Goal: Task Accomplishment & Management: Use online tool/utility

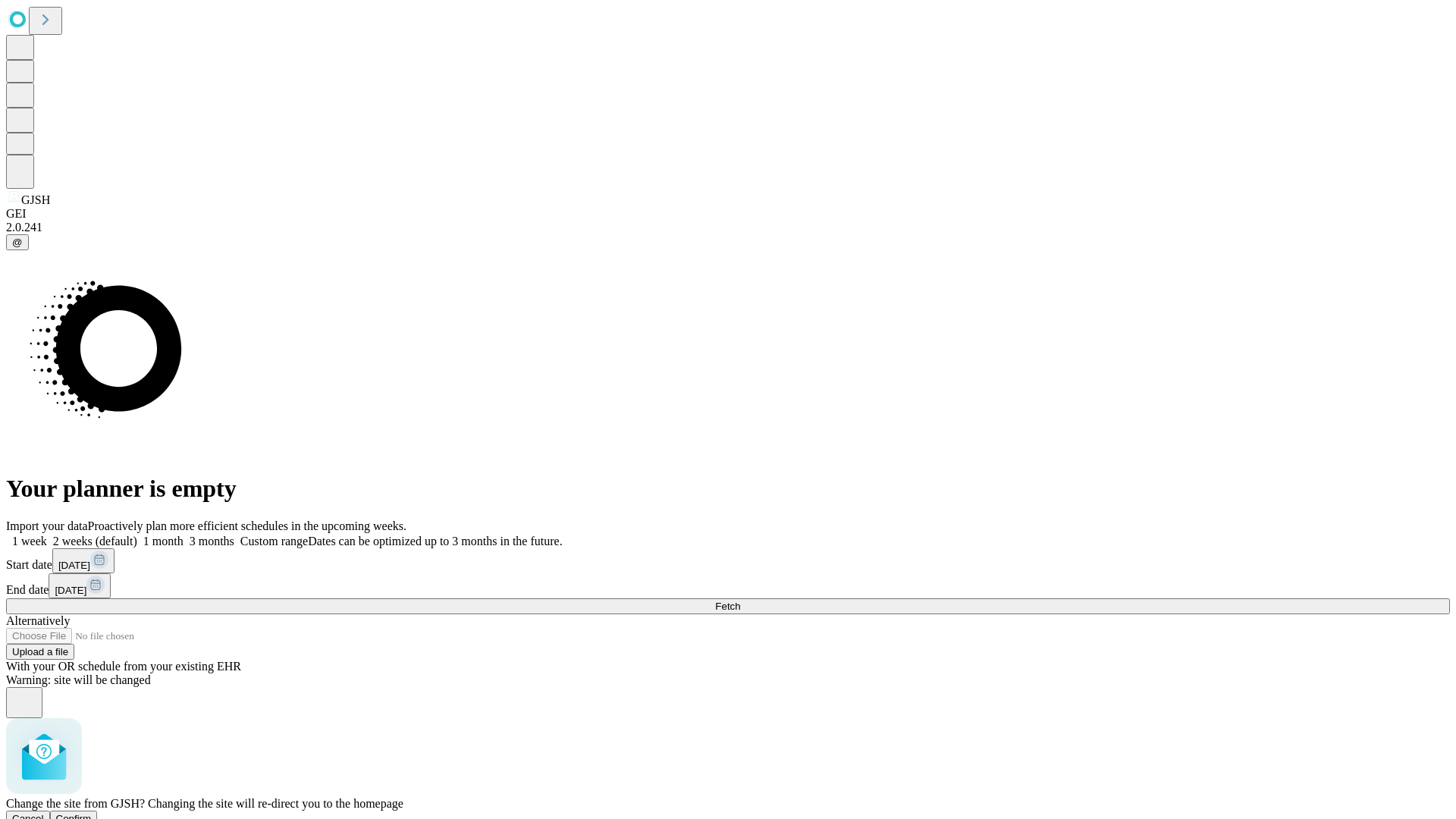
click at [92, 813] on span "Confirm" at bounding box center [74, 818] width 36 height 12
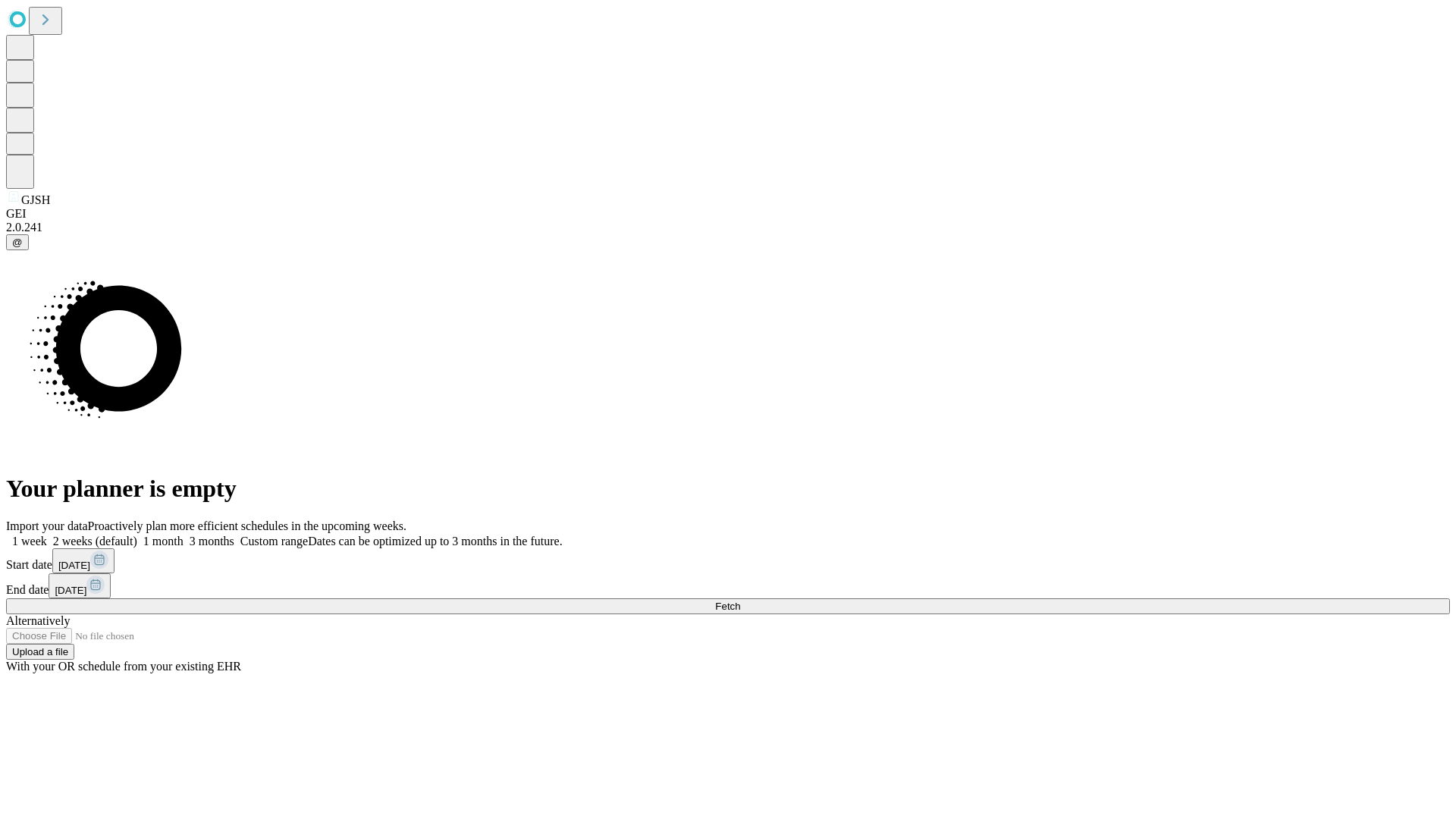
click at [47, 535] on label "1 week" at bounding box center [26, 541] width 41 height 13
click at [740, 601] on span "Fetch" at bounding box center [728, 606] width 25 height 12
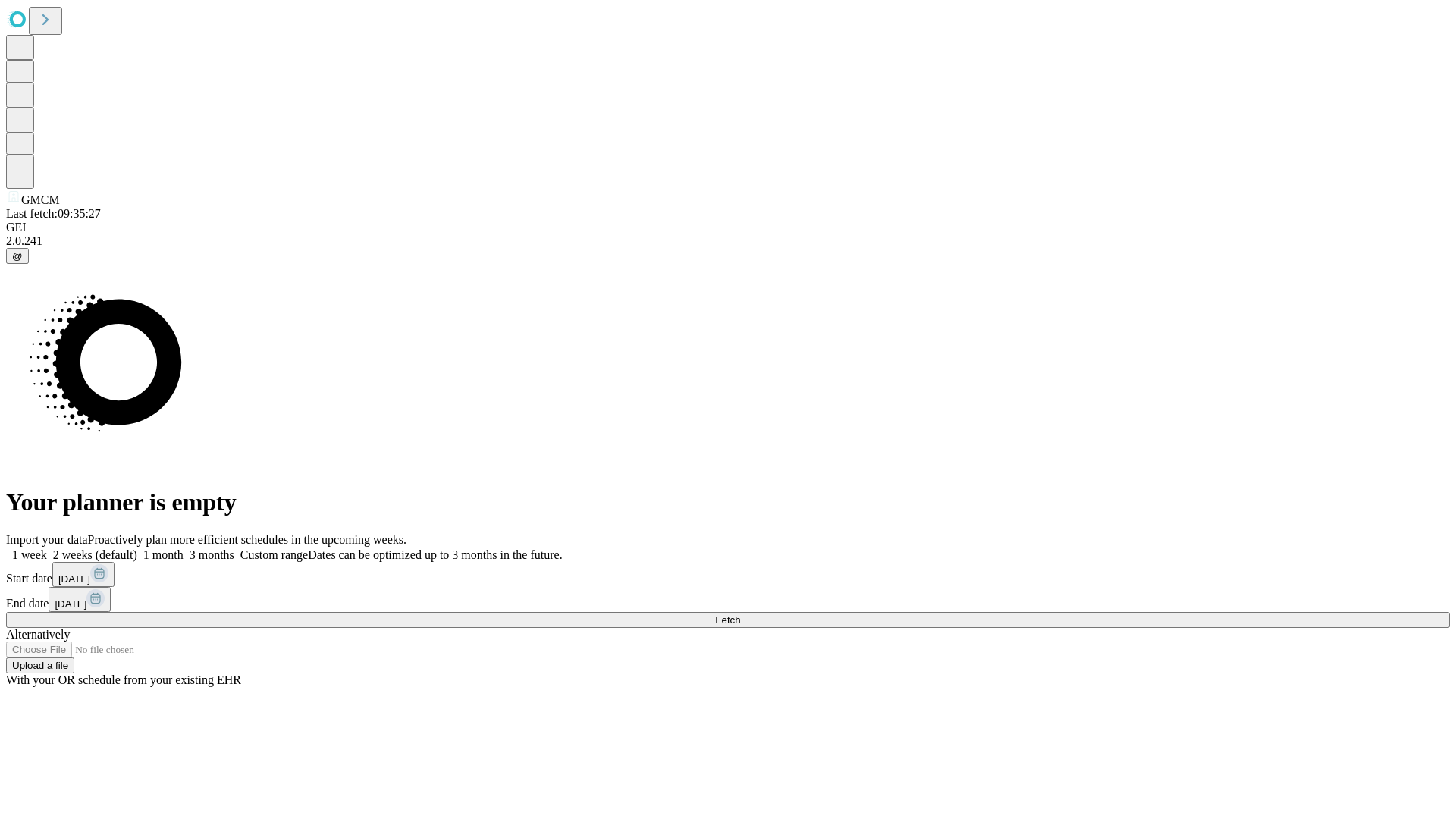
click at [47, 548] on label "1 week" at bounding box center [26, 555] width 41 height 13
click at [740, 614] on span "Fetch" at bounding box center [728, 620] width 25 height 12
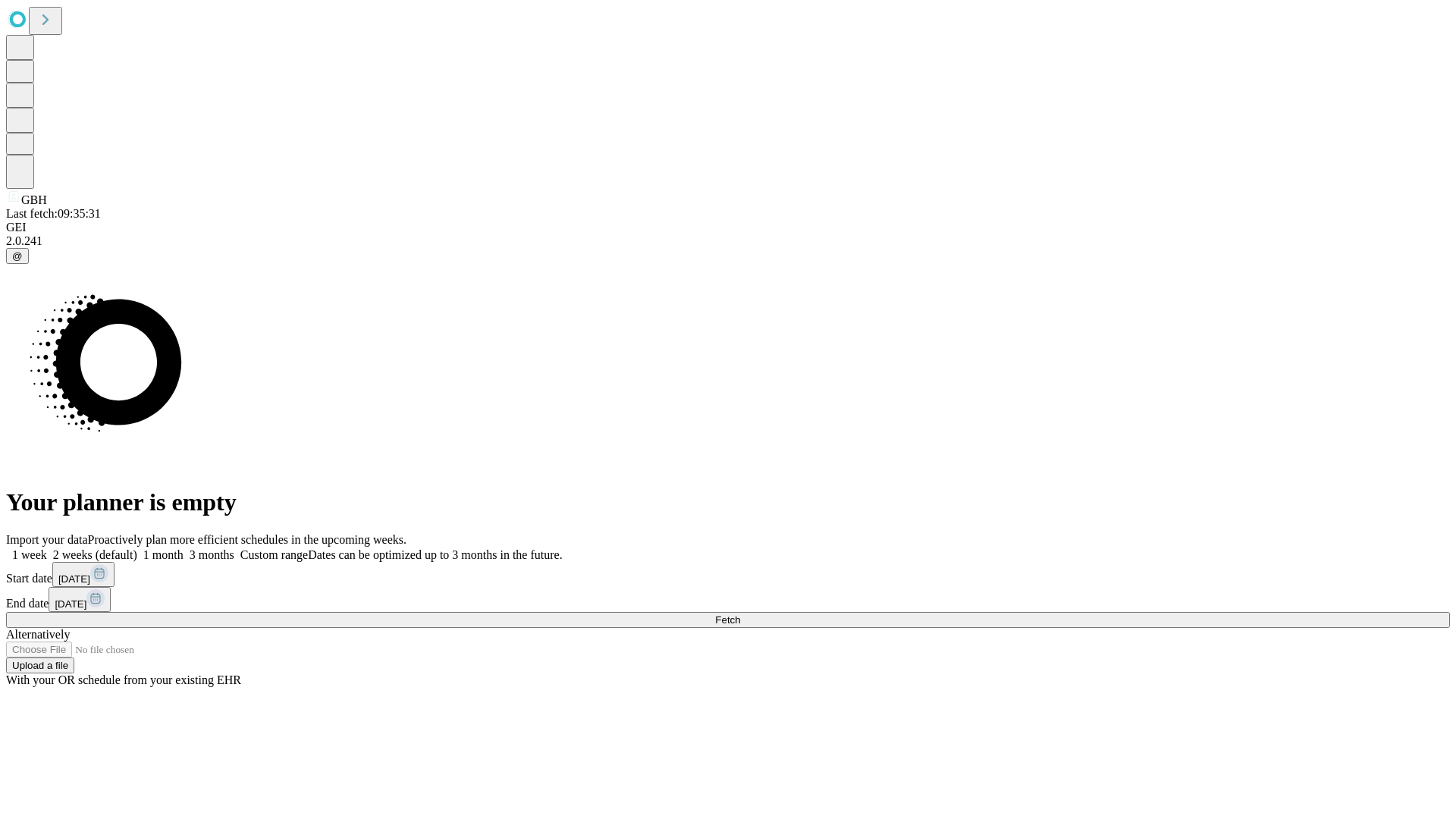
click at [740, 614] on span "Fetch" at bounding box center [728, 620] width 25 height 12
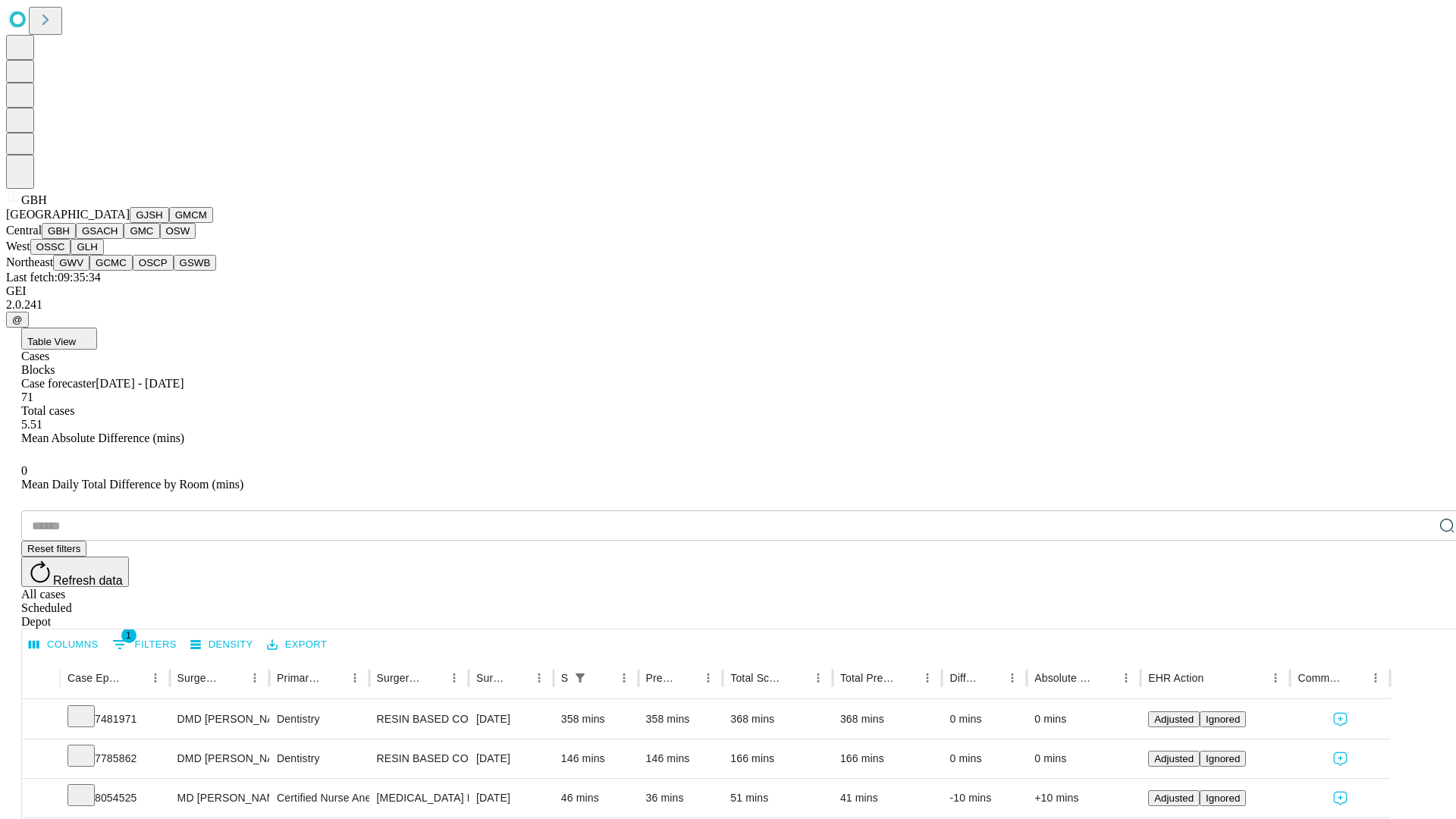
click at [117, 239] on button "GSACH" at bounding box center [99, 231] width 48 height 16
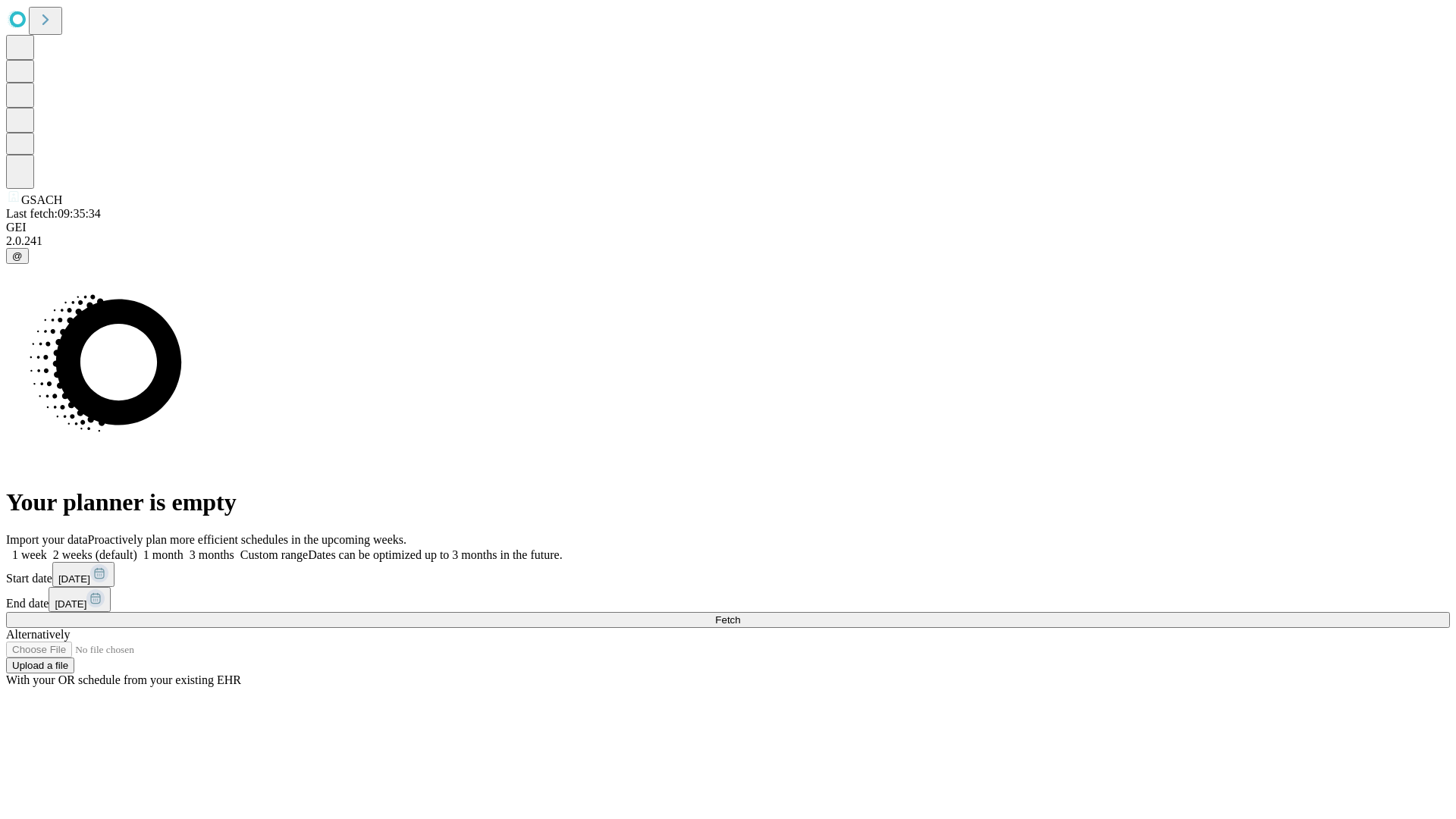
click at [740, 614] on span "Fetch" at bounding box center [728, 620] width 25 height 12
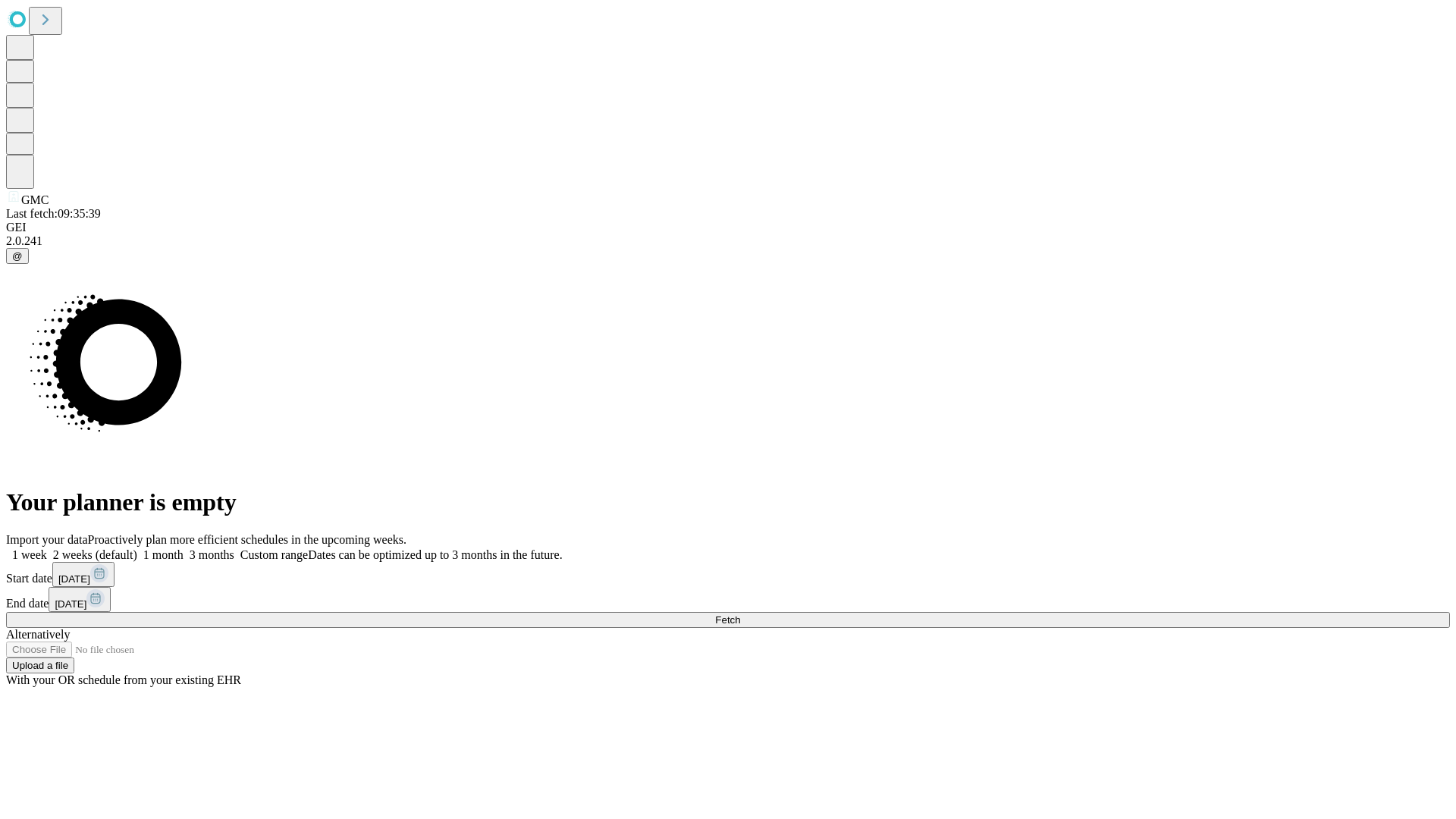
click at [47, 548] on label "1 week" at bounding box center [26, 555] width 41 height 13
click at [740, 614] on span "Fetch" at bounding box center [728, 620] width 25 height 12
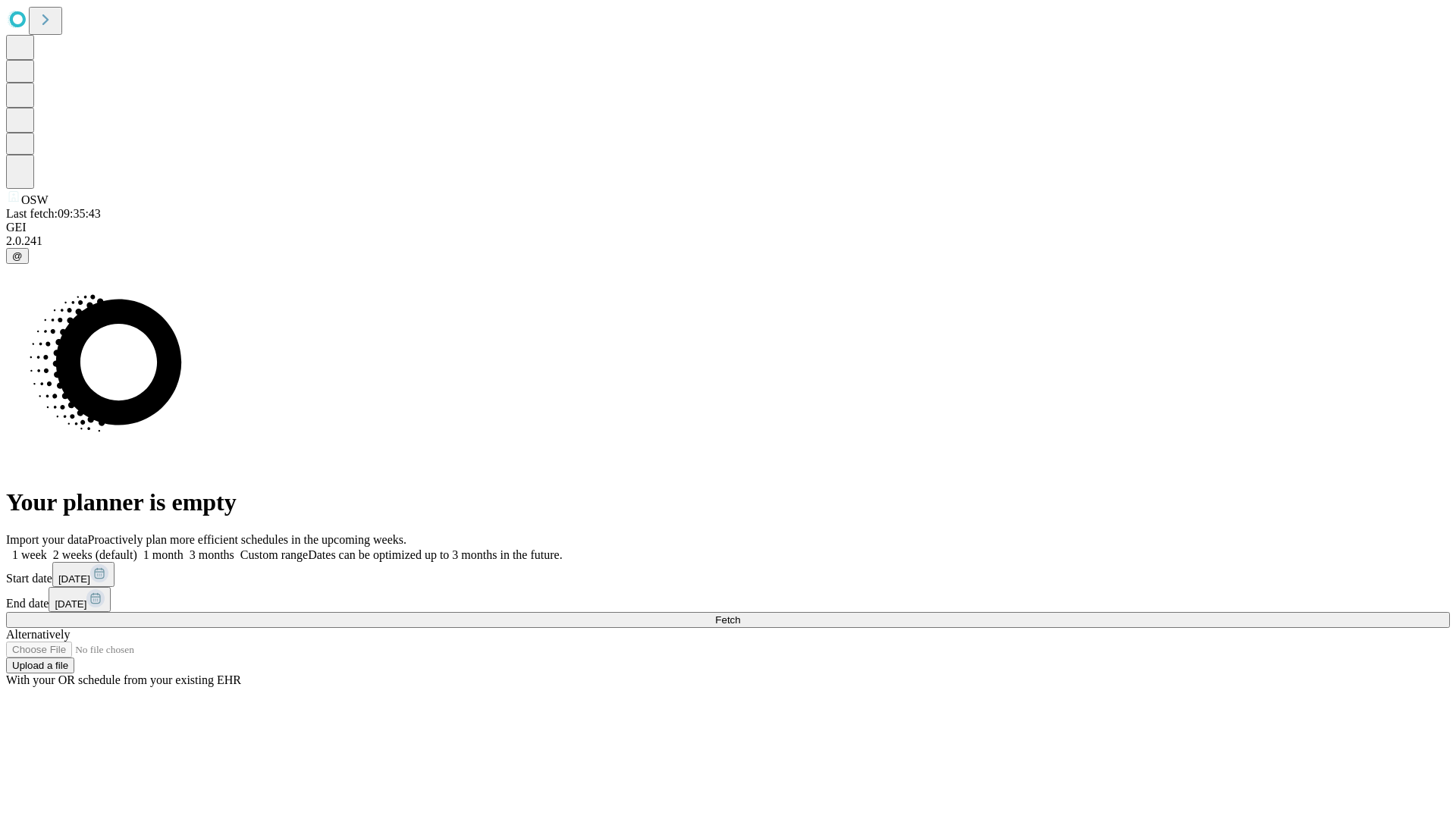
click at [740, 614] on span "Fetch" at bounding box center [728, 620] width 25 height 12
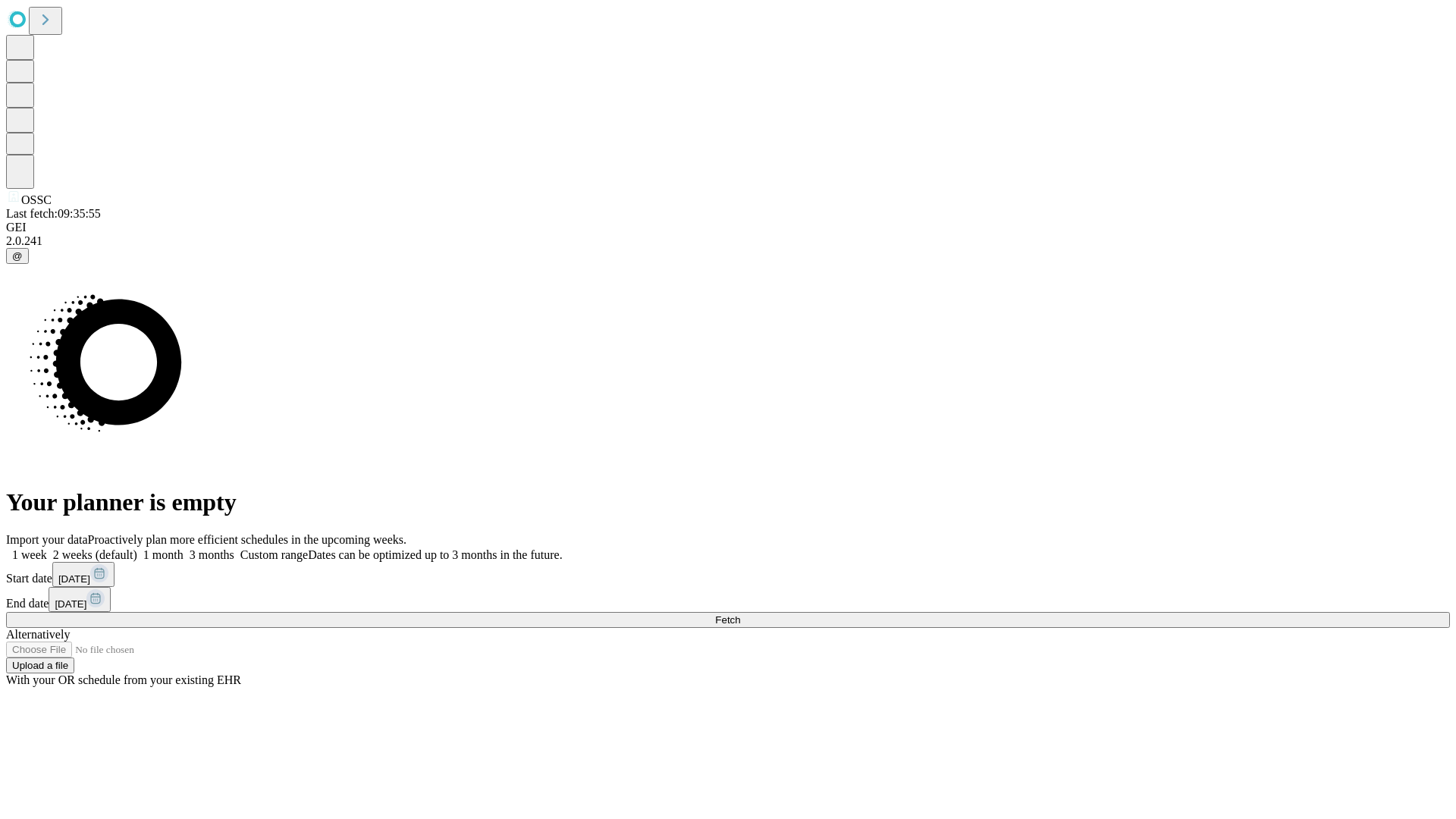
click at [47, 548] on label "1 week" at bounding box center [26, 555] width 41 height 13
click at [740, 614] on span "Fetch" at bounding box center [728, 620] width 25 height 12
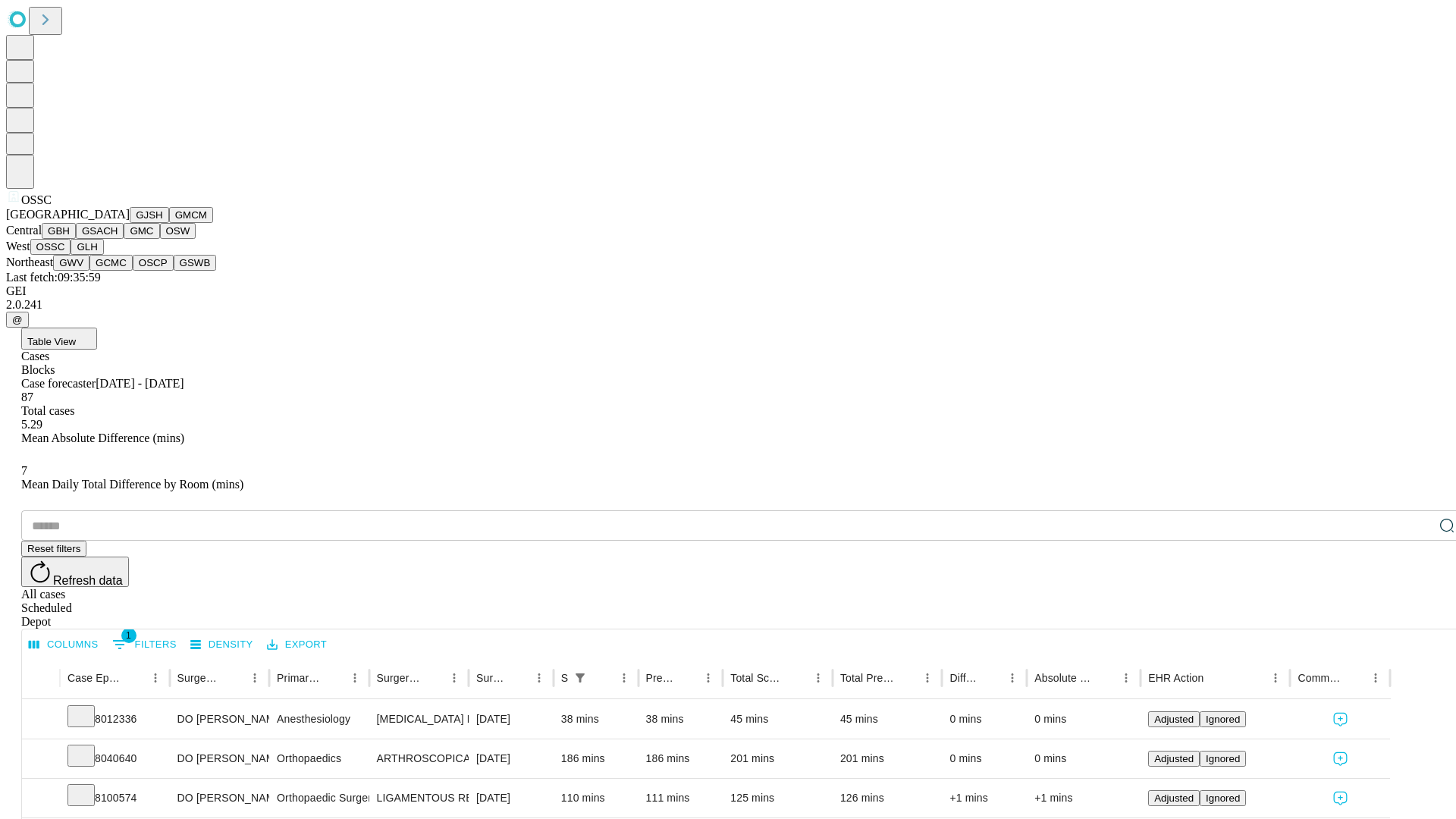
click at [103, 254] on button "GLH" at bounding box center [87, 247] width 32 height 16
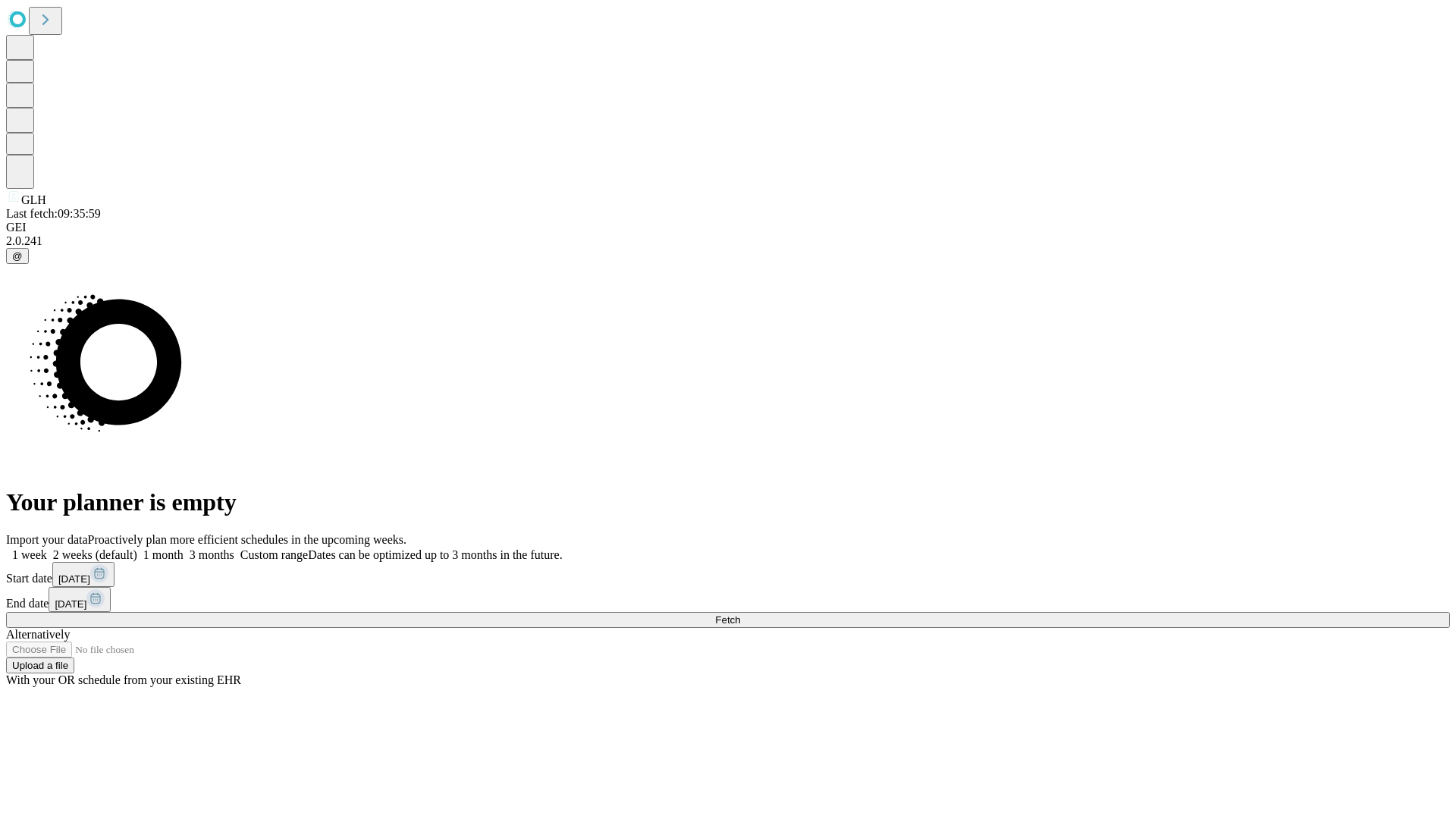
click at [47, 548] on label "1 week" at bounding box center [26, 555] width 41 height 13
click at [740, 614] on span "Fetch" at bounding box center [728, 620] width 25 height 12
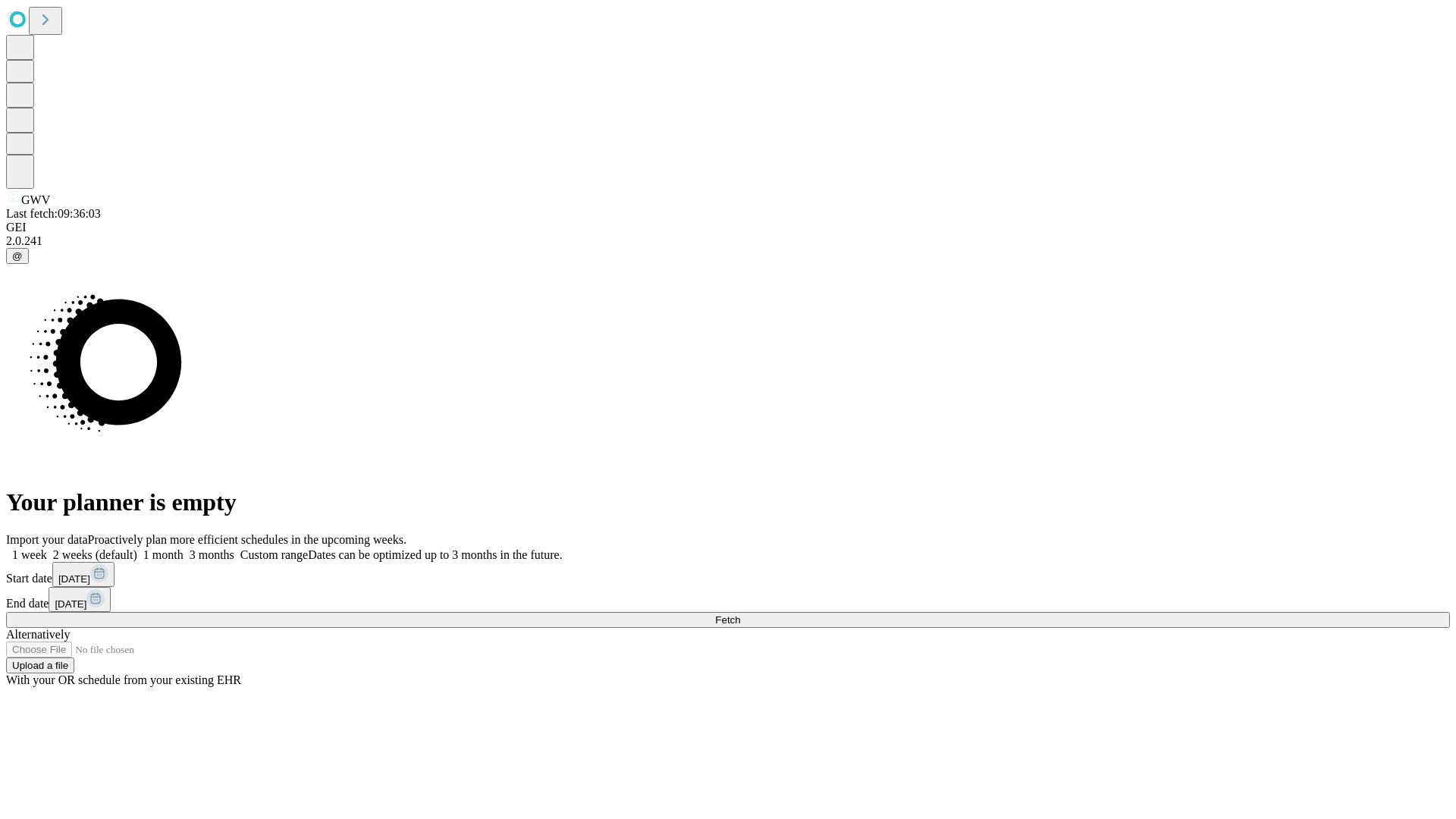
click at [47, 548] on label "1 week" at bounding box center [26, 555] width 41 height 13
click at [740, 614] on span "Fetch" at bounding box center [728, 620] width 25 height 12
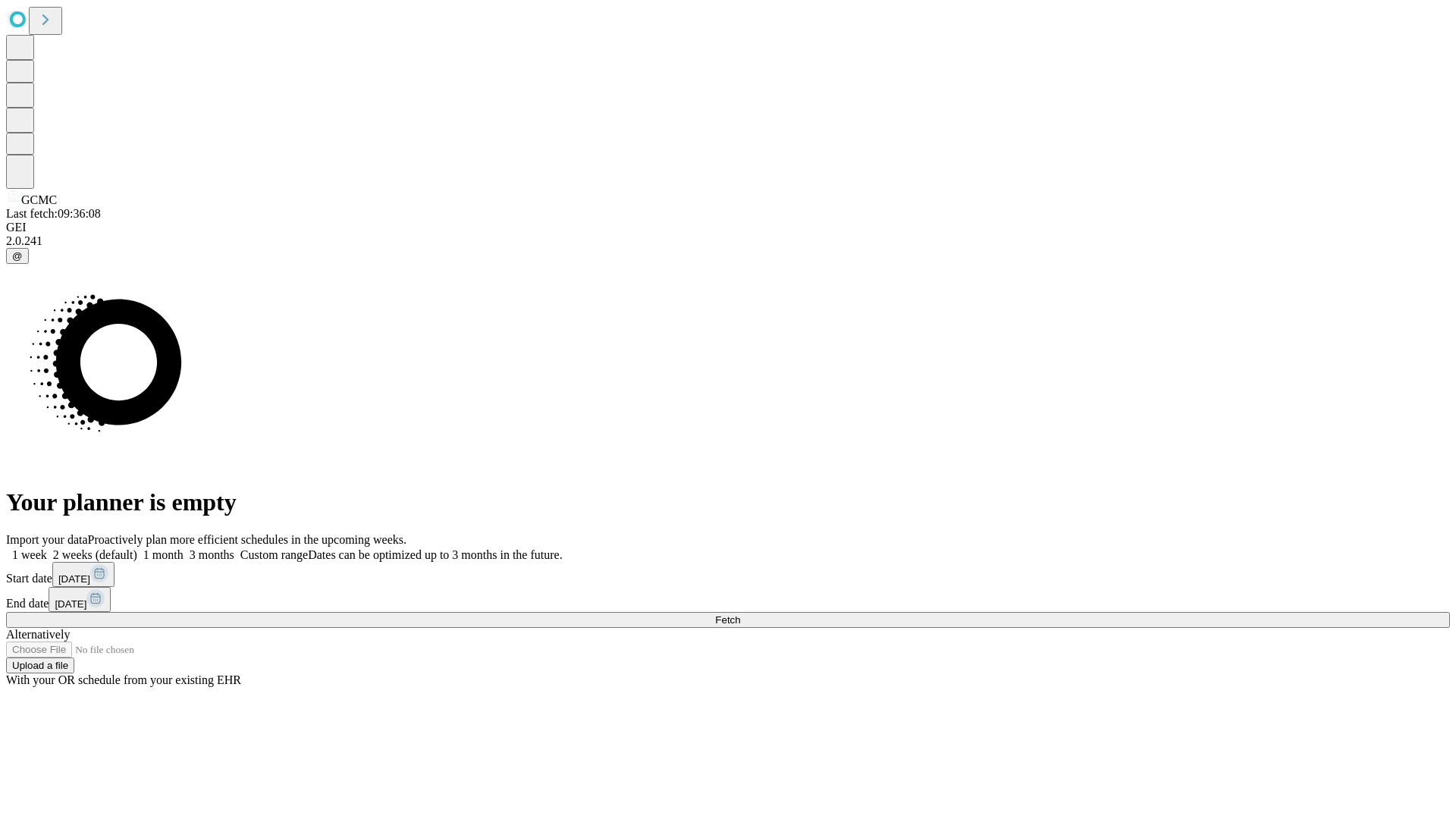
click at [47, 548] on label "1 week" at bounding box center [26, 555] width 41 height 13
click at [740, 614] on span "Fetch" at bounding box center [728, 620] width 25 height 12
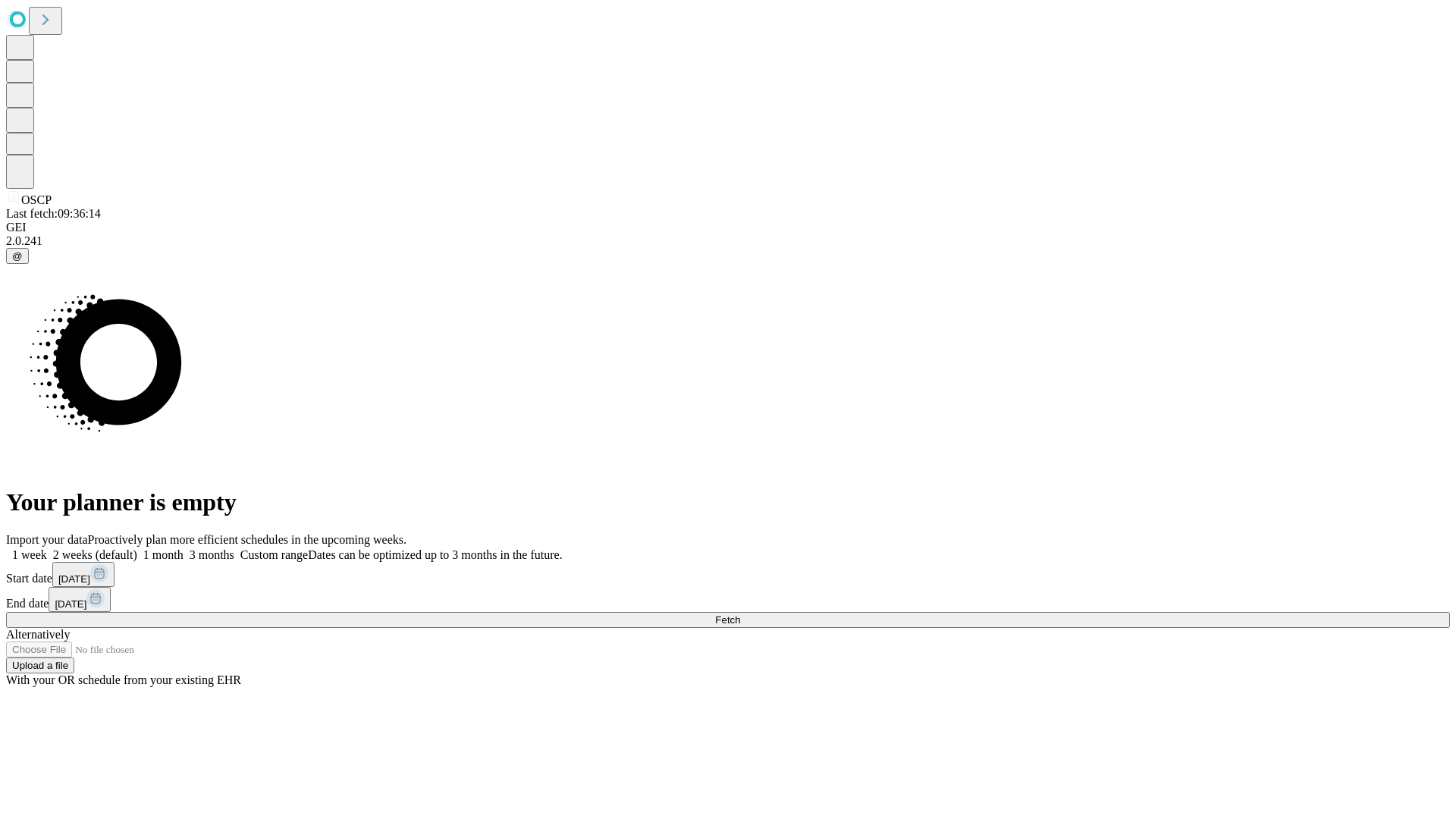
click at [740, 614] on span "Fetch" at bounding box center [728, 620] width 25 height 12
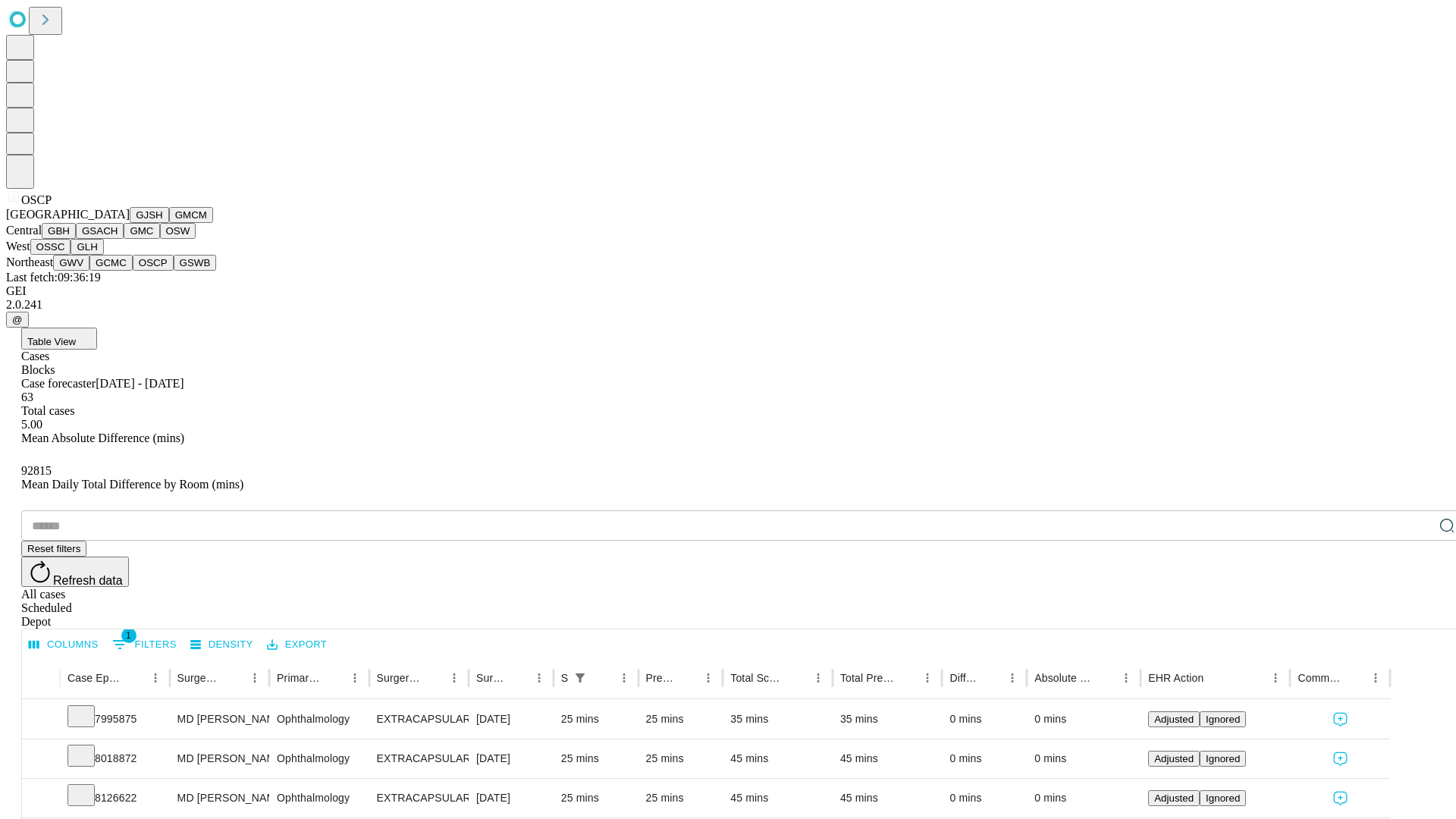
click at [174, 271] on button "GSWB" at bounding box center [196, 262] width 43 height 16
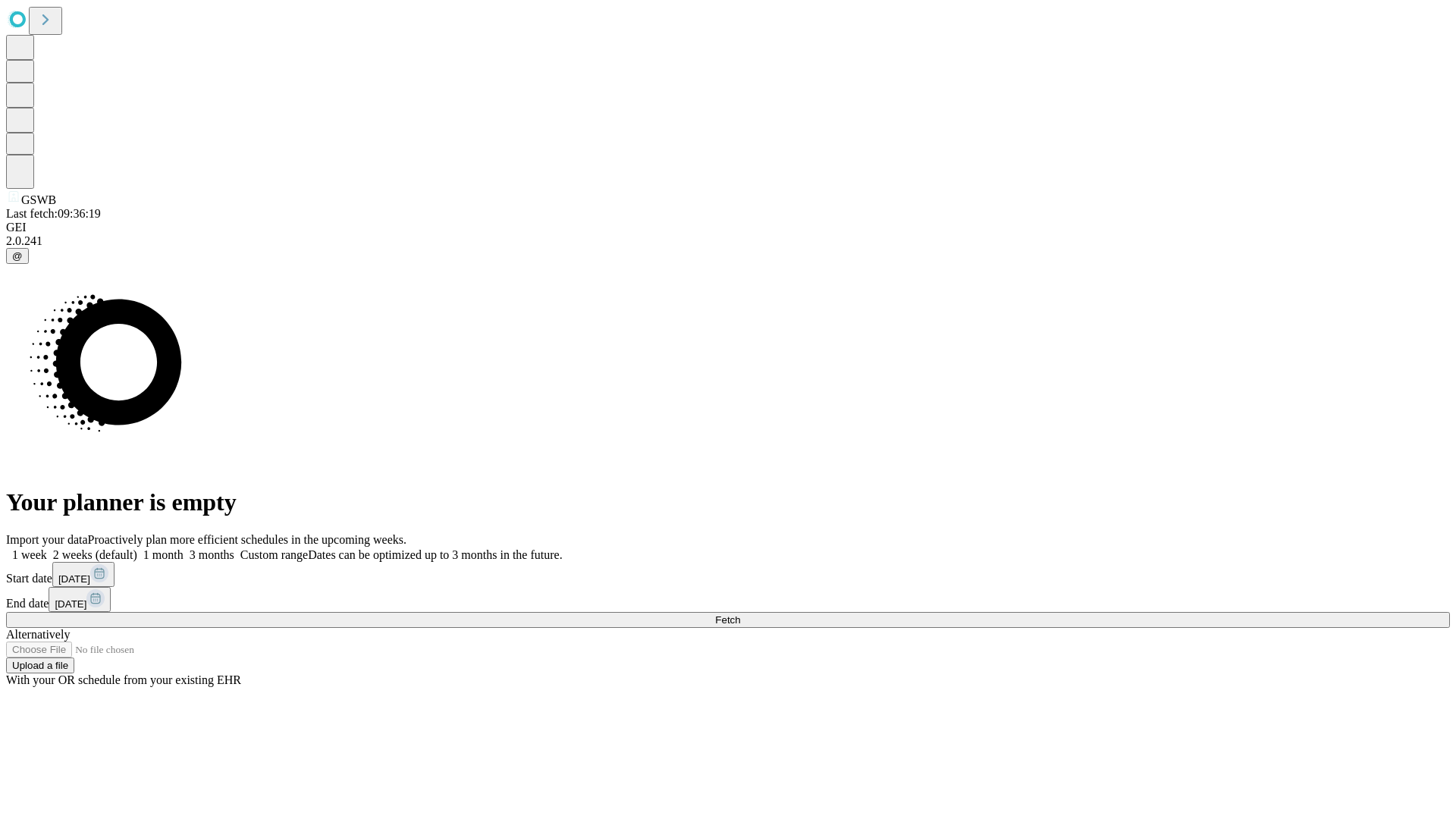
click at [47, 548] on label "1 week" at bounding box center [26, 555] width 41 height 13
click at [740, 614] on span "Fetch" at bounding box center [728, 620] width 25 height 12
